Goal: Information Seeking & Learning: Check status

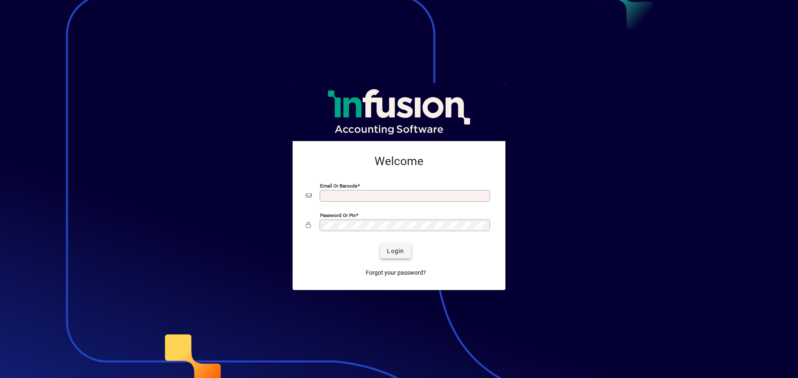
type input "**********"
click at [386, 258] on span "submit" at bounding box center [395, 251] width 30 height 20
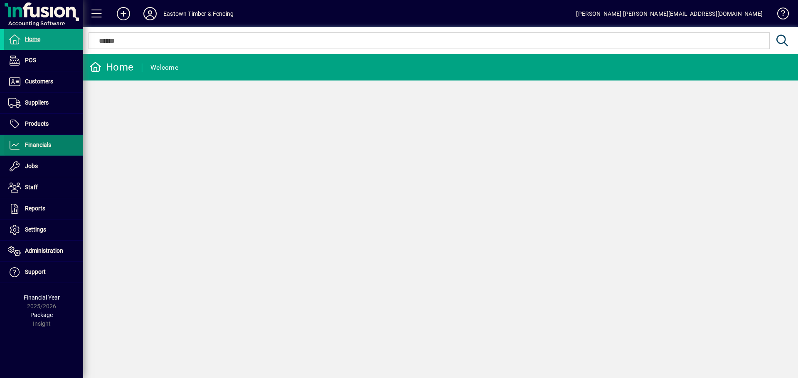
click at [45, 151] on span at bounding box center [43, 145] width 79 height 20
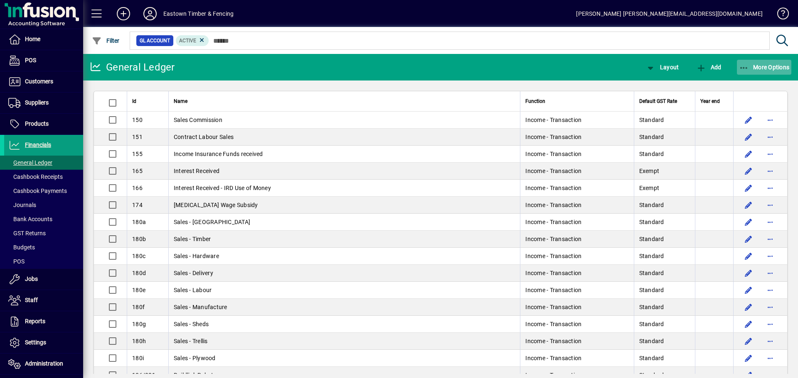
click at [746, 69] on icon "button" at bounding box center [744, 68] width 10 height 8
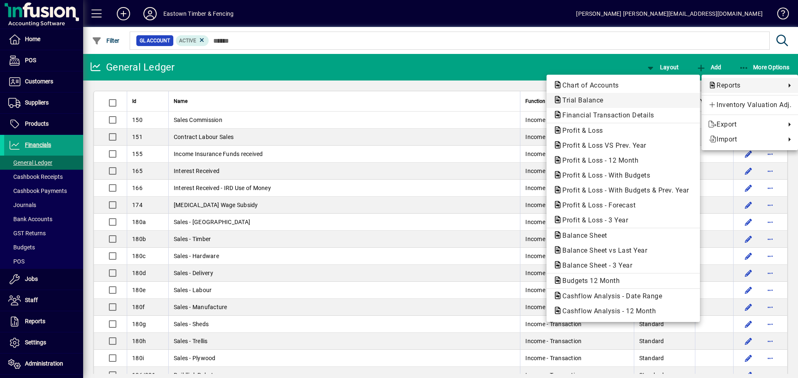
click at [569, 98] on span "Trial Balance" at bounding box center [580, 100] width 54 height 8
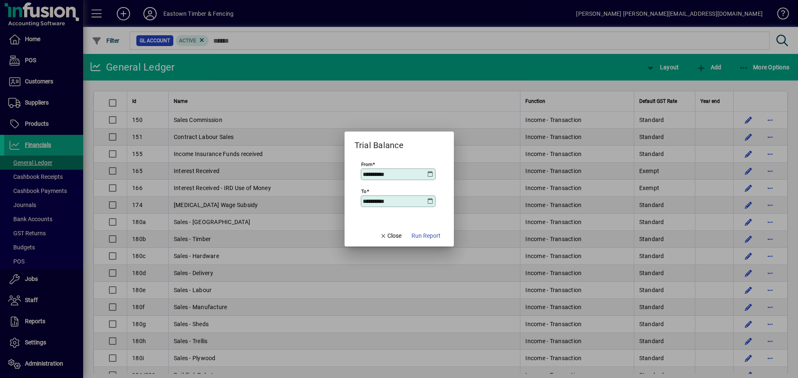
click at [427, 174] on icon at bounding box center [430, 174] width 7 height 7
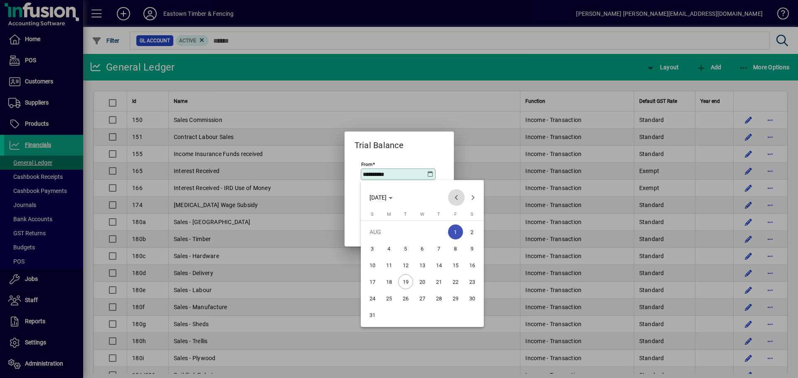
click at [460, 199] on span "Previous month" at bounding box center [456, 197] width 17 height 17
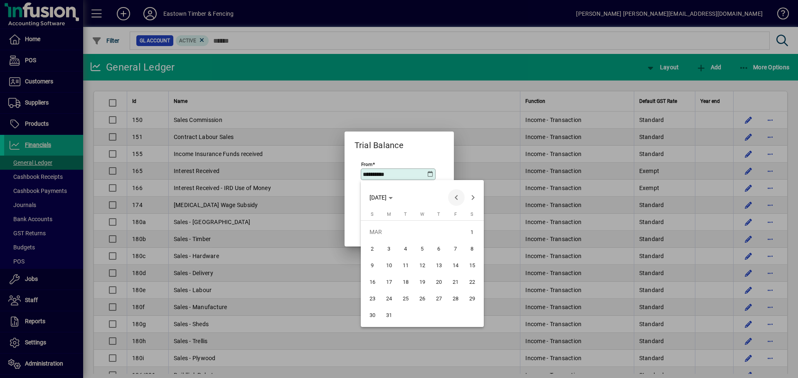
click at [460, 199] on span "Previous month" at bounding box center [456, 197] width 17 height 17
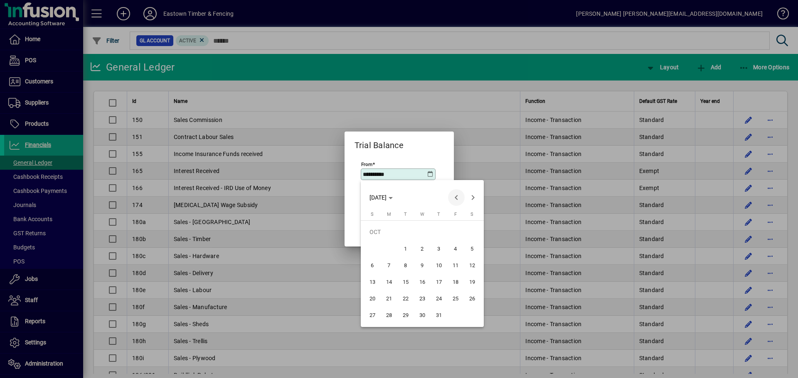
click at [460, 199] on span "Previous month" at bounding box center [456, 197] width 17 height 17
click at [459, 199] on span "Previous month" at bounding box center [456, 197] width 17 height 17
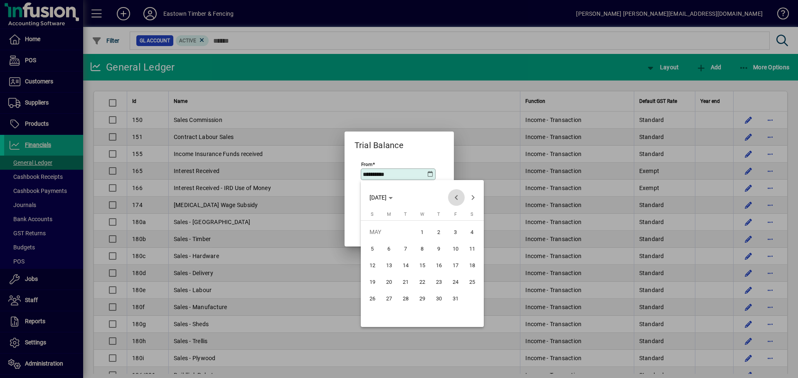
click at [459, 199] on span "Previous month" at bounding box center [456, 197] width 17 height 17
click at [468, 198] on span "Next month" at bounding box center [472, 197] width 17 height 17
click at [391, 244] on span "1" at bounding box center [388, 248] width 15 height 15
type input "**********"
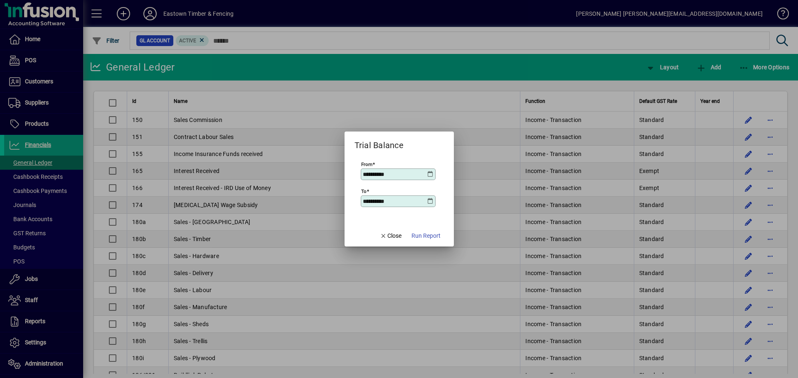
click at [433, 202] on icon at bounding box center [430, 201] width 7 height 7
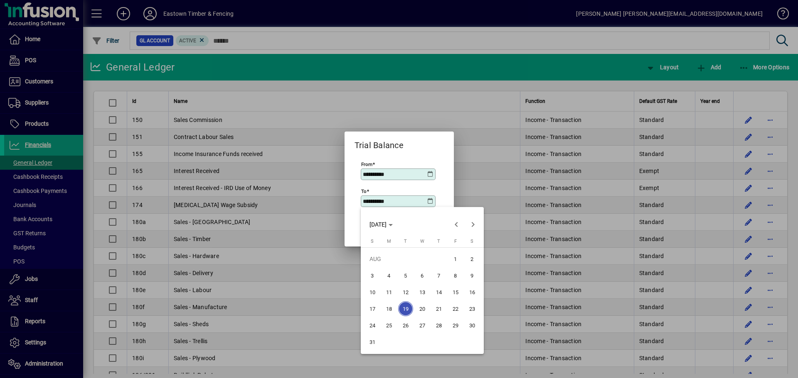
click at [507, 200] on div at bounding box center [399, 189] width 798 height 378
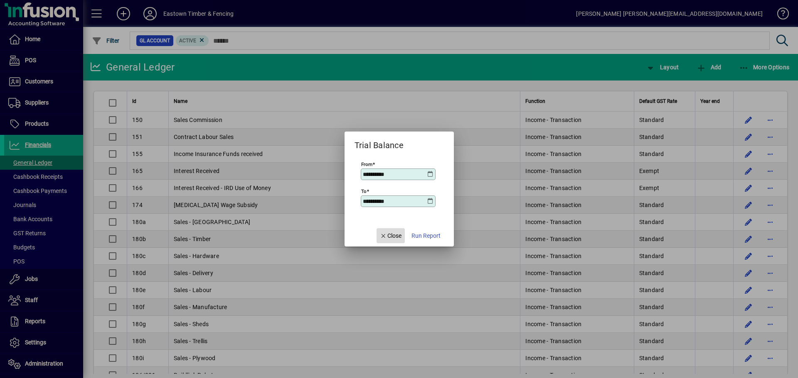
click at [390, 231] on span "button" at bounding box center [390, 236] width 28 height 20
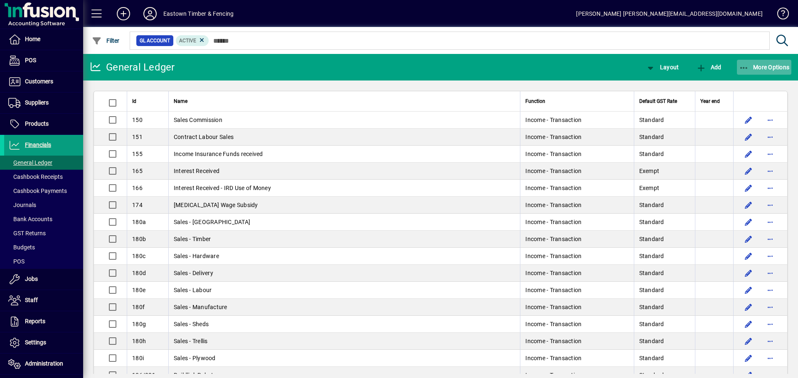
click at [753, 64] on span "More Options" at bounding box center [764, 67] width 51 height 7
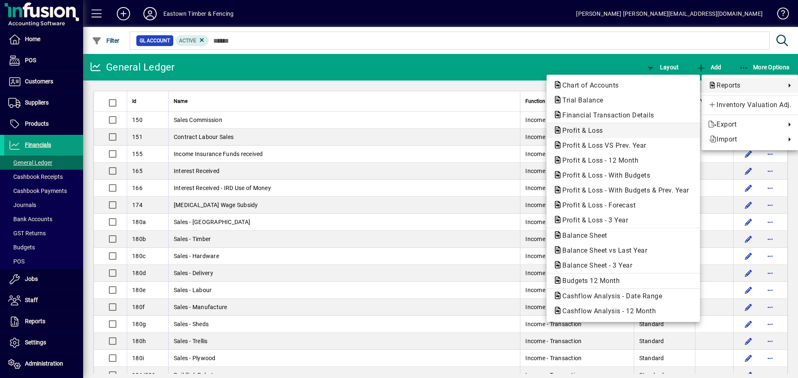
click at [594, 126] on span "Profit & Loss" at bounding box center [623, 131] width 140 height 10
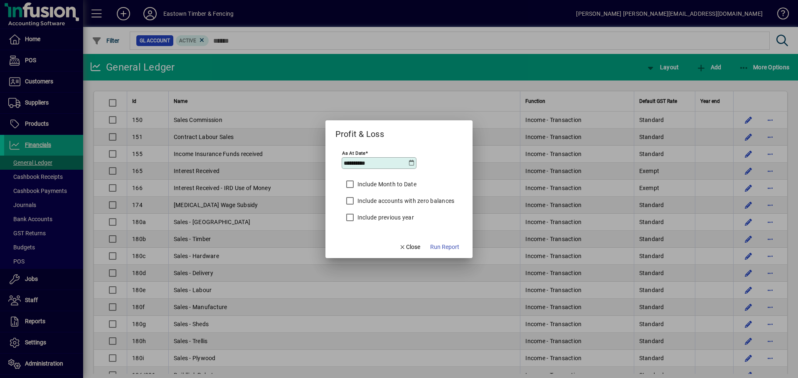
click at [408, 164] on icon at bounding box center [411, 163] width 7 height 7
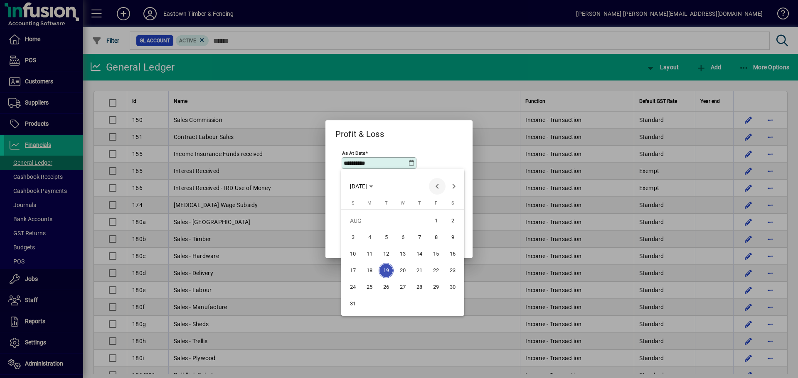
click at [442, 189] on span "Previous month" at bounding box center [437, 186] width 17 height 17
click at [437, 187] on span "Previous month" at bounding box center [437, 186] width 17 height 17
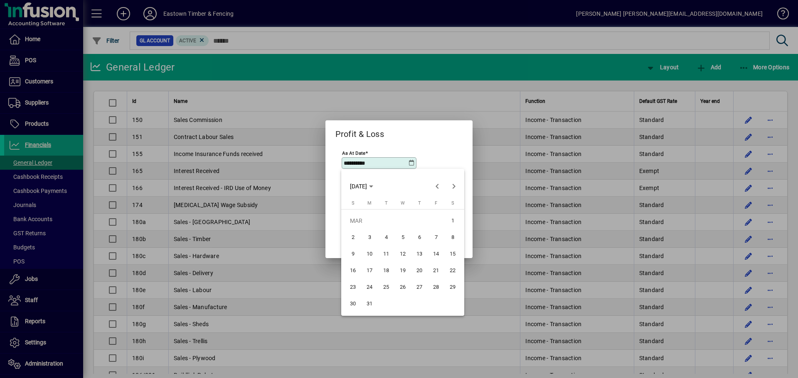
click at [369, 304] on span "31" at bounding box center [369, 304] width 15 height 15
type input "**********"
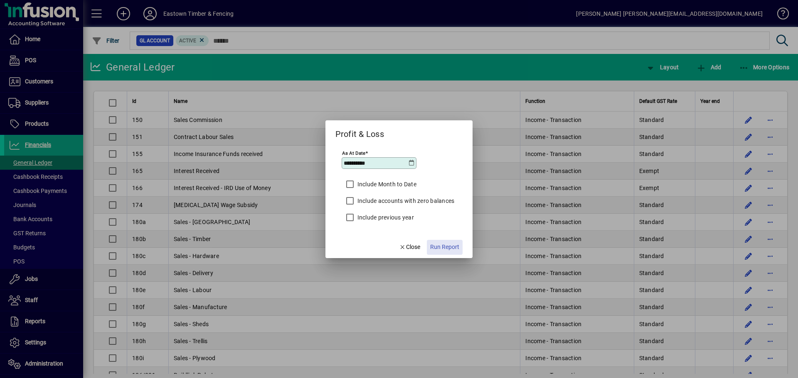
click at [439, 248] on span "Run Report" at bounding box center [444, 247] width 29 height 9
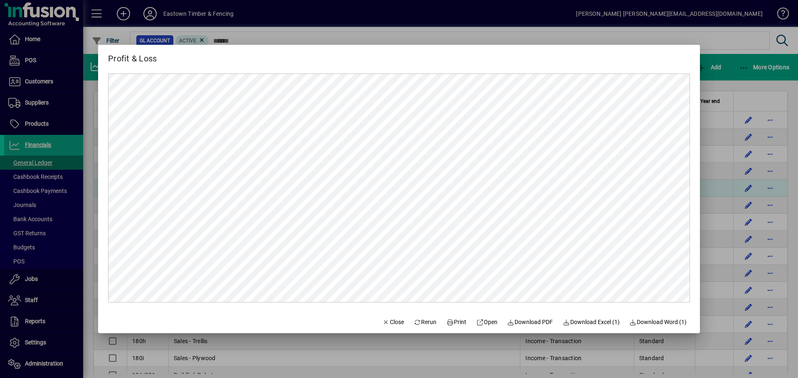
drag, startPoint x: 382, startPoint y: 321, endPoint x: 288, endPoint y: 189, distance: 162.3
click at [382, 321] on span "Close" at bounding box center [393, 322] width 22 height 9
